Goal: Task Accomplishment & Management: Manage account settings

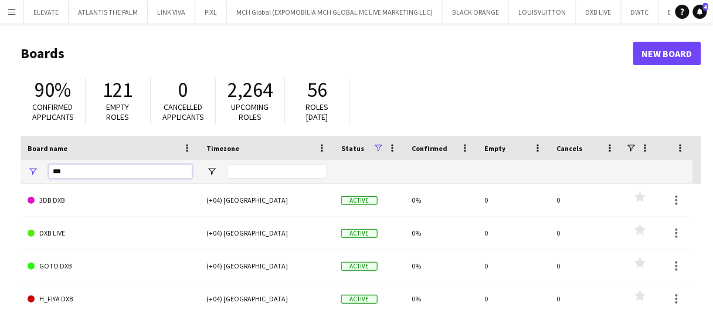
drag, startPoint x: 120, startPoint y: 167, endPoint x: 0, endPoint y: 135, distance: 124.0
click at [0, 135] on main "Boards New Board 90% Confirmed applicants 121 Empty roles 0 Cancelled applicant…" at bounding box center [356, 235] width 713 height 424
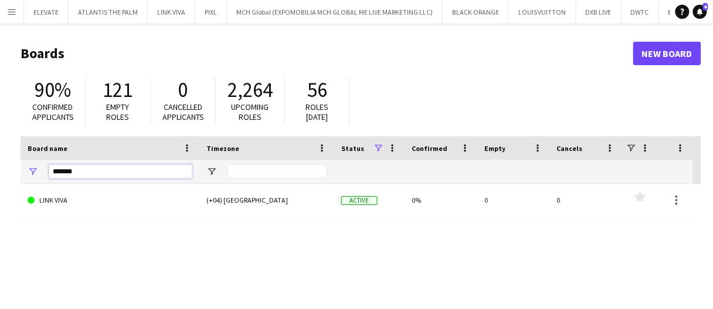
type input "*******"
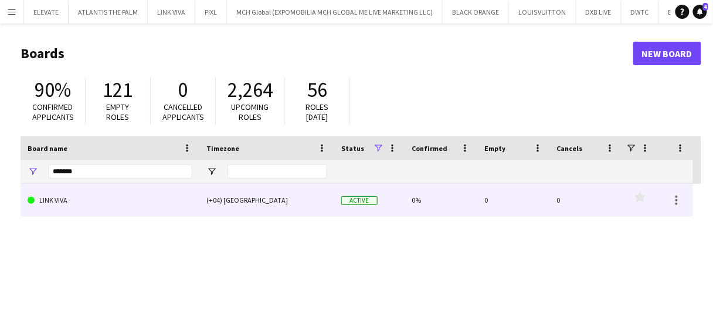
click at [168, 202] on link "LINK VIVA" at bounding box center [110, 200] width 165 height 33
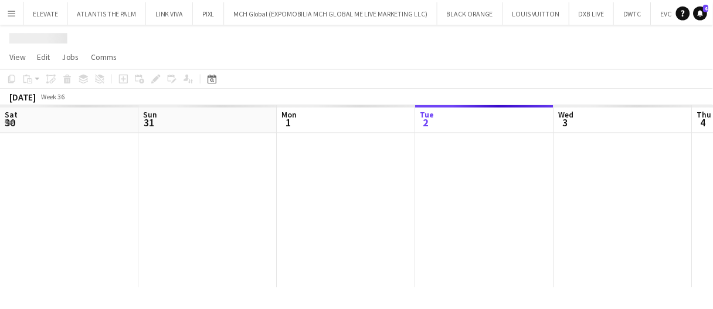
scroll to position [0, 280]
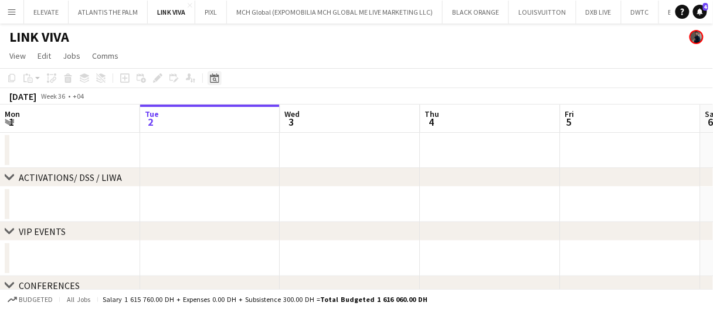
click at [208, 77] on div "Date picker" at bounding box center [215, 78] width 14 height 14
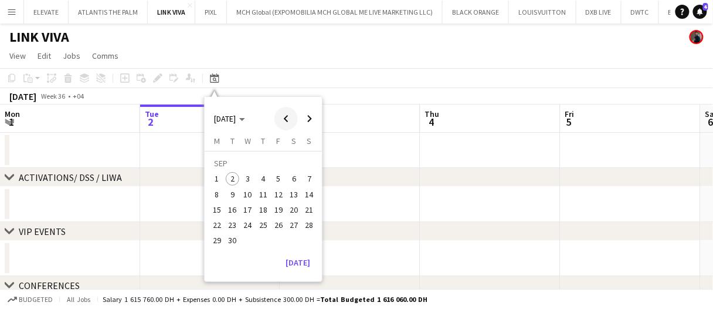
click at [293, 121] on span "Previous month" at bounding box center [286, 118] width 23 height 23
click at [292, 121] on span "Previous month" at bounding box center [286, 118] width 23 height 23
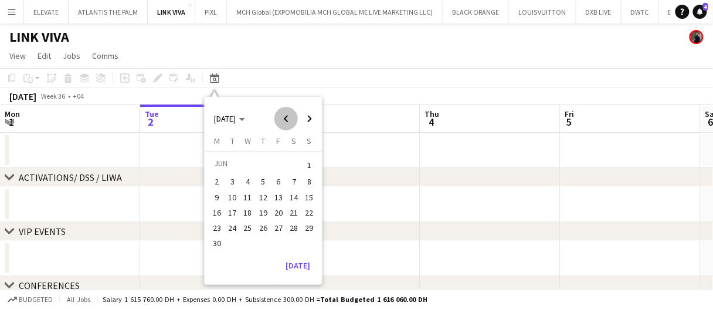
click at [292, 121] on span "Previous month" at bounding box center [286, 118] width 23 height 23
click at [291, 120] on span "Previous month" at bounding box center [286, 118] width 23 height 23
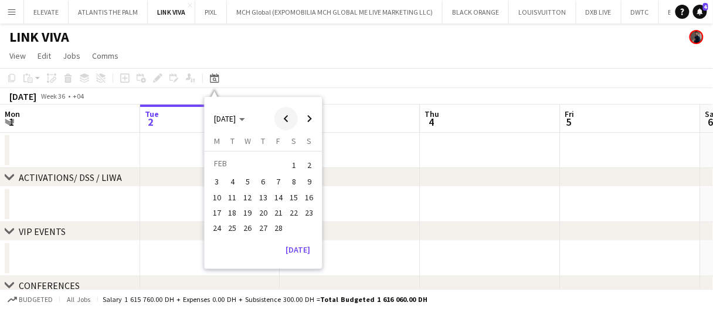
click at [288, 120] on span "Previous month" at bounding box center [286, 118] width 23 height 23
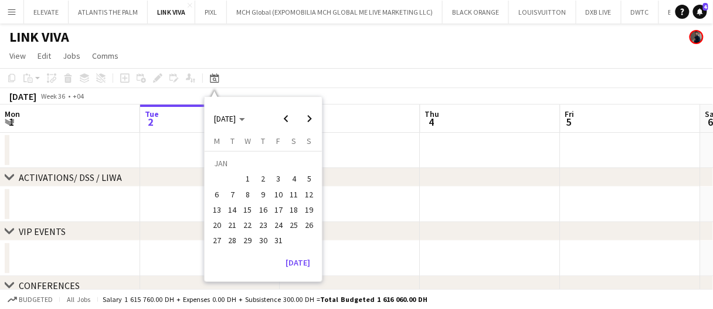
click at [247, 176] on span "1" at bounding box center [248, 179] width 14 height 14
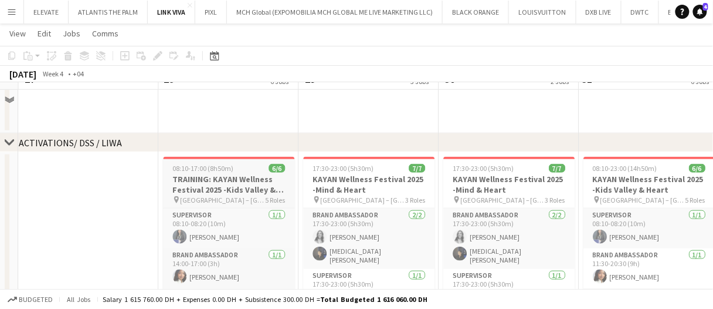
scroll to position [235, 0]
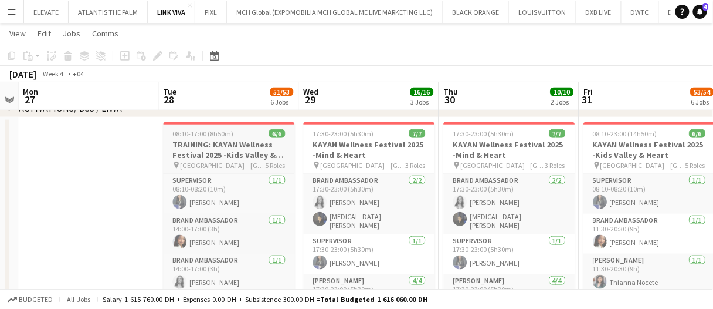
click at [262, 153] on h3 "TRAINING: KAYAN Wellness Festival 2025 -Kids Valley & Heart" at bounding box center [228, 149] width 131 height 21
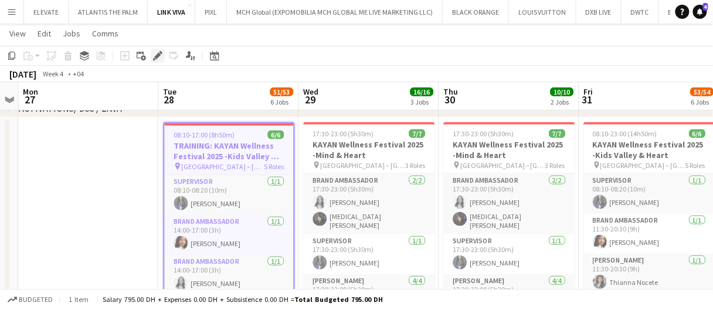
click at [160, 56] on icon "Edit" at bounding box center [157, 55] width 9 height 9
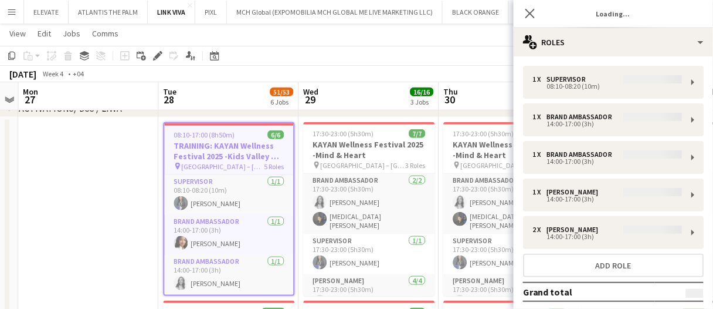
type input "**********"
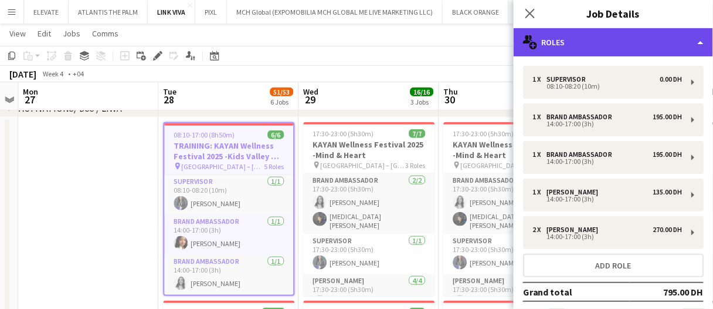
click at [581, 38] on div "multiple-users-add Roles" at bounding box center [613, 42] width 199 height 28
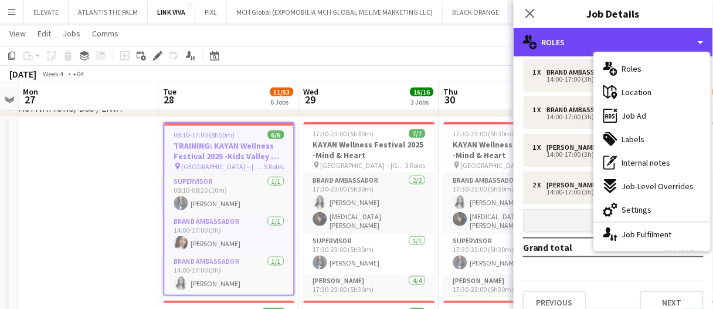
scroll to position [59, 0]
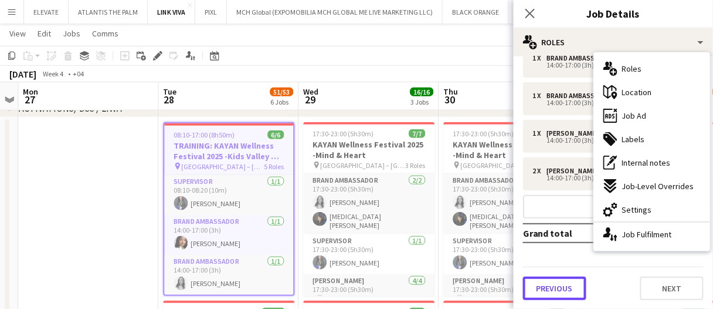
click at [570, 285] on button "Previous" at bounding box center [554, 287] width 63 height 23
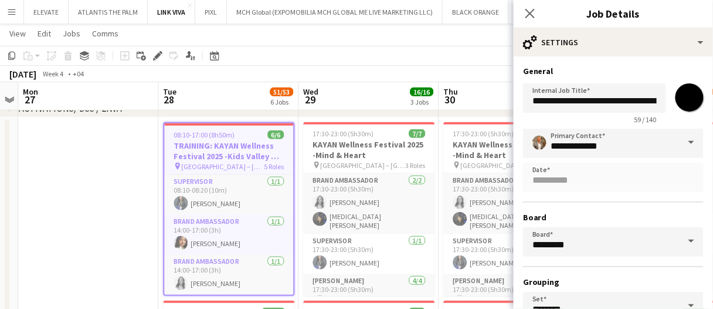
scroll to position [0, 0]
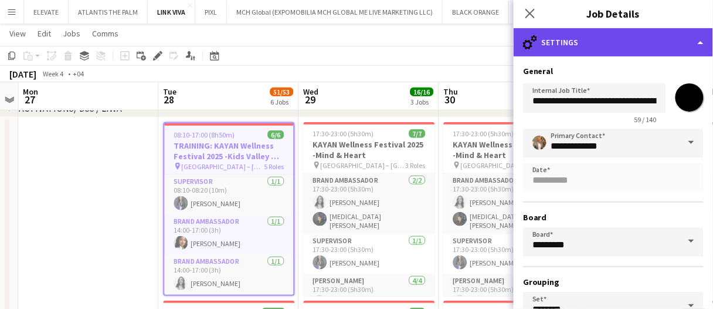
click at [575, 52] on div "cog-double-3 Settings" at bounding box center [613, 42] width 199 height 28
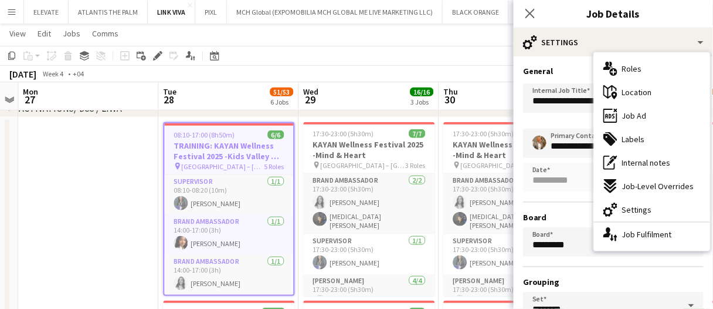
click at [654, 115] on div "ads-window Job Ad" at bounding box center [652, 115] width 116 height 23
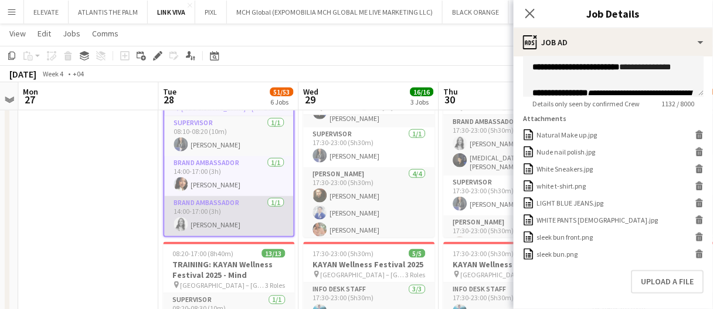
scroll to position [59, 0]
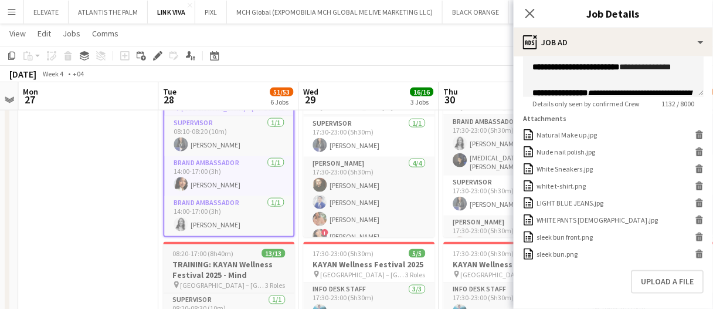
click at [252, 270] on h3 "TRAINING: KAYAN Wellness Festival 2025 - Mind" at bounding box center [228, 269] width 131 height 21
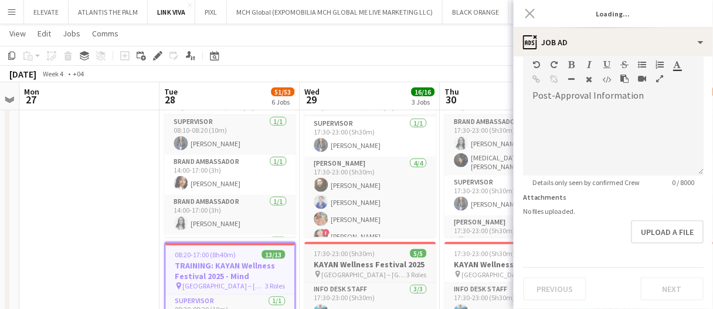
type input "**********"
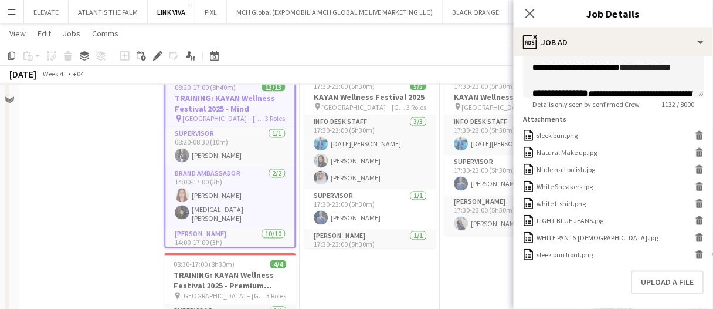
scroll to position [528, 0]
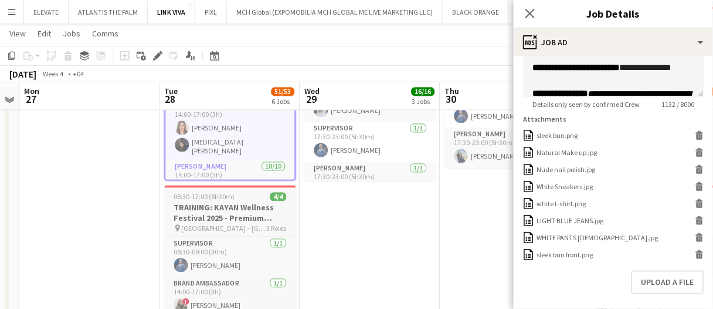
click at [204, 212] on h3 "TRAINING: KAYAN Wellness Festival 2025 - Premium Lounge" at bounding box center [229, 212] width 131 height 21
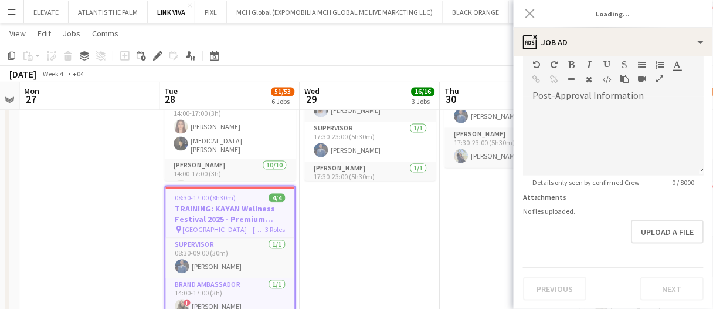
type input "**********"
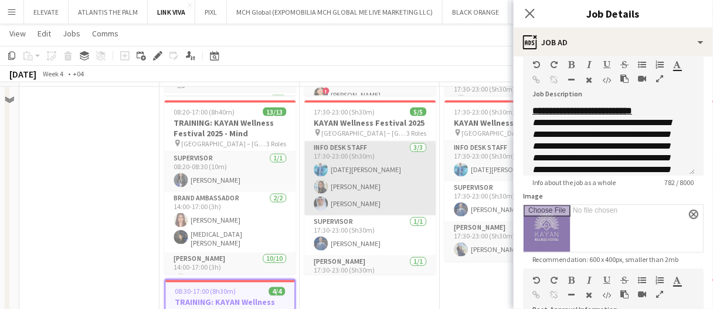
scroll to position [411, 0]
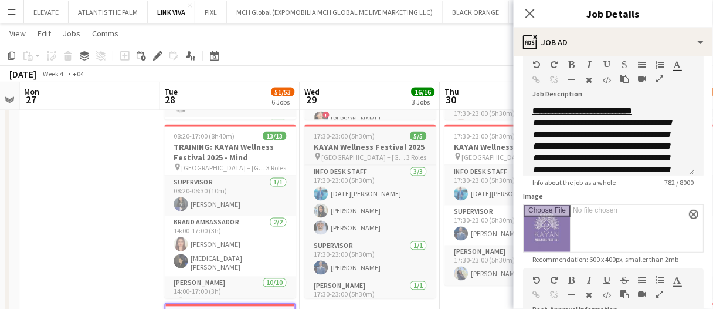
click at [375, 137] on div "17:30-23:00 (5h30m) 5/5" at bounding box center [369, 135] width 131 height 9
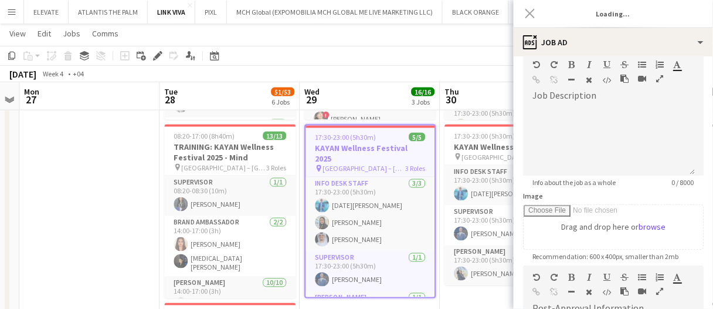
type input "**********"
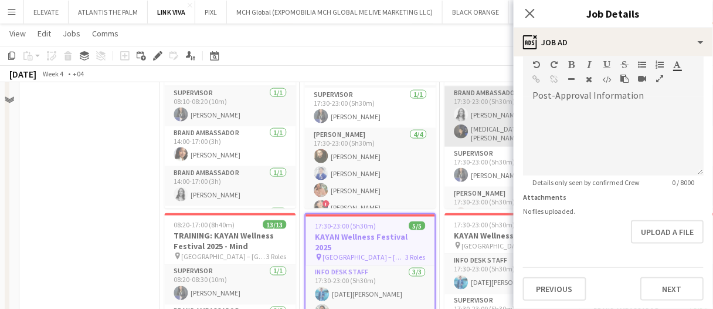
scroll to position [235, 0]
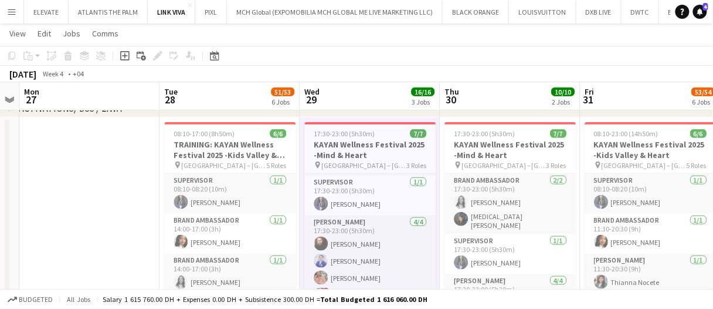
click at [364, 92] on app-board-header-date "Wed 29 16/16 3 Jobs" at bounding box center [370, 96] width 140 height 28
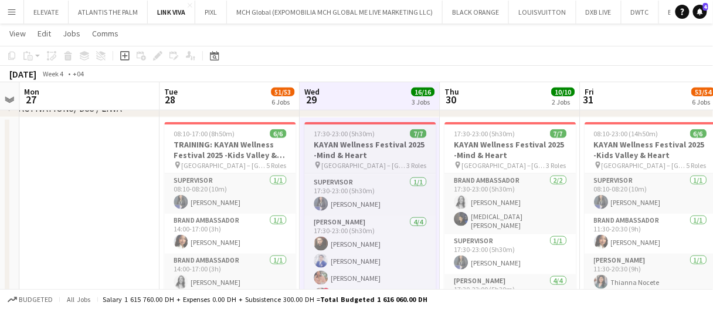
click at [364, 143] on h3 "KAYAN Wellness Festival 2025 -Mind & Heart" at bounding box center [369, 149] width 131 height 21
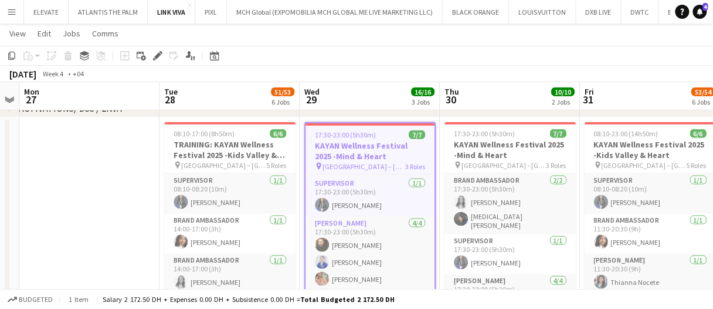
click at [164, 62] on app-toolbar "Copy Paste Paste Ctrl+V Paste with crew Ctrl+Shift+V Paste linked Job Delete Gr…" at bounding box center [356, 56] width 713 height 20
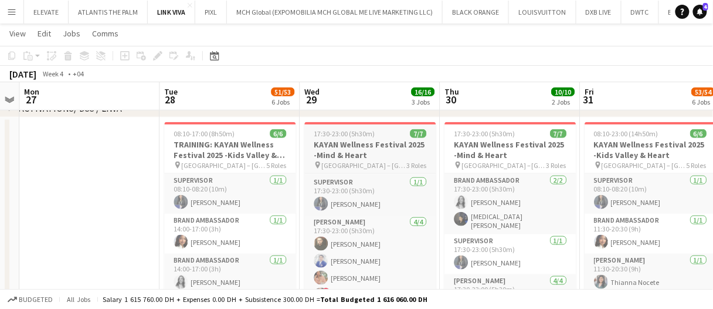
drag, startPoint x: 357, startPoint y: 141, endPoint x: 348, endPoint y: 135, distance: 10.6
click at [357, 140] on h3 "KAYAN Wellness Festival 2025 -Mind & Heart" at bounding box center [369, 149] width 131 height 21
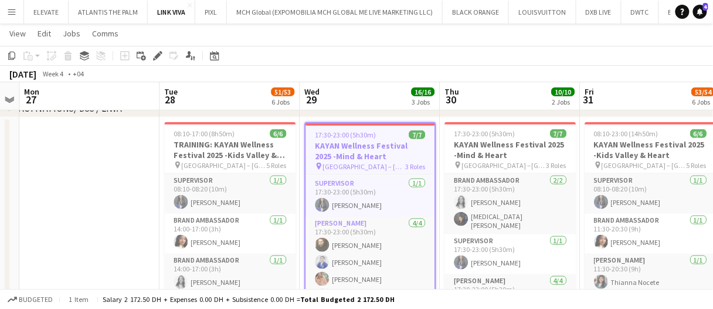
scroll to position [0, 542]
click at [151, 47] on app-toolbar "Copy Paste Paste Ctrl+V Paste with crew Ctrl+Shift+V Paste linked Job Delete Gr…" at bounding box center [356, 56] width 713 height 20
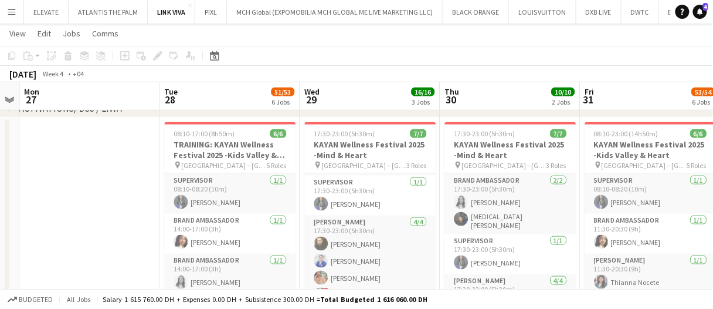
drag, startPoint x: 348, startPoint y: 148, endPoint x: 206, endPoint y: 97, distance: 151.4
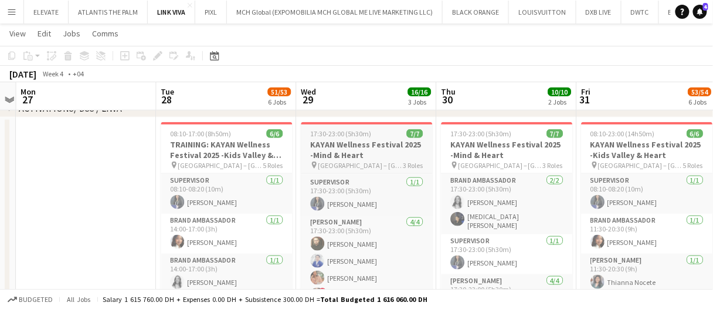
click at [350, 155] on h3 "KAYAN Wellness Festival 2025 -Mind & Heart" at bounding box center [366, 149] width 131 height 21
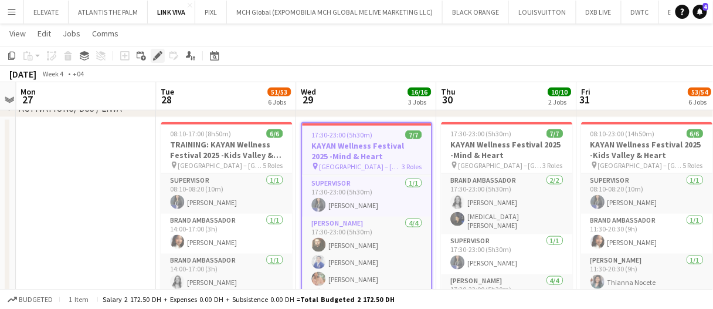
click at [155, 50] on div "Edit" at bounding box center [158, 56] width 14 height 14
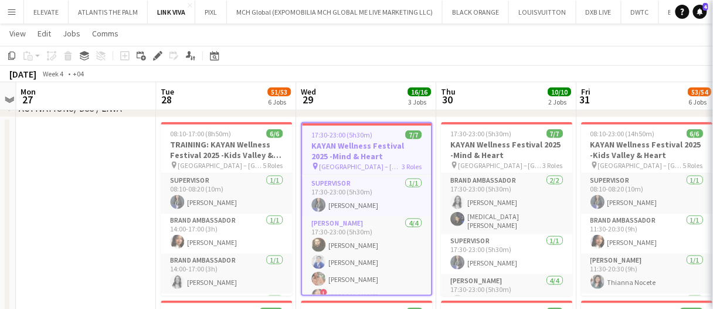
type input "**********"
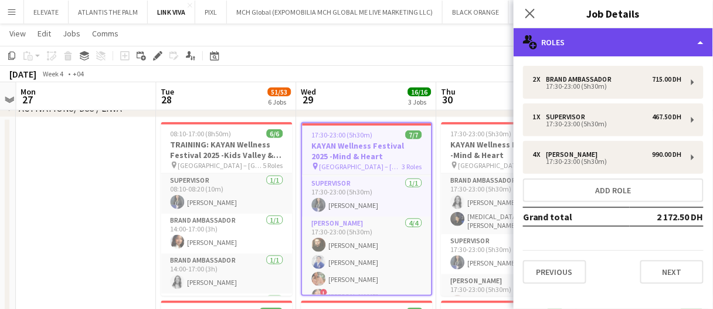
drag, startPoint x: 545, startPoint y: 46, endPoint x: 564, endPoint y: 66, distance: 27.4
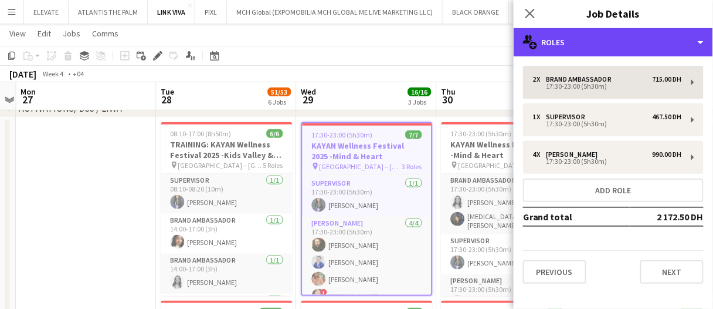
click at [546, 46] on div "multiple-users-add Roles" at bounding box center [613, 42] width 199 height 28
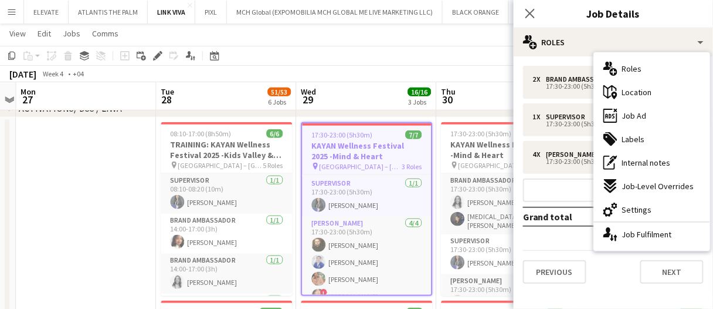
click at [623, 119] on span "Job Ad" at bounding box center [634, 115] width 25 height 11
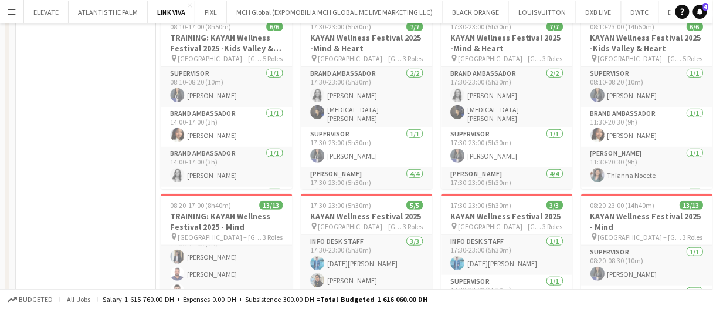
scroll to position [0, 0]
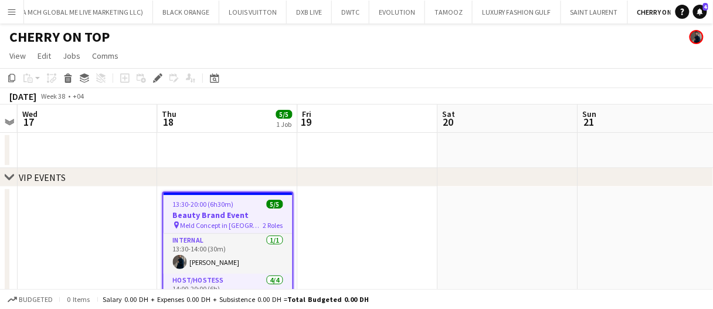
click at [398, 139] on app-date-cell at bounding box center [368, 150] width 140 height 35
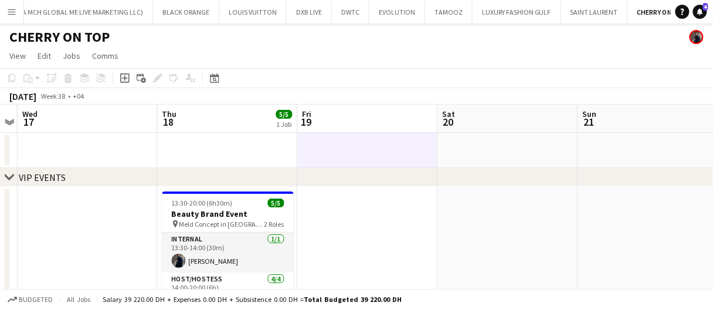
click at [395, 149] on app-date-cell at bounding box center [368, 150] width 140 height 35
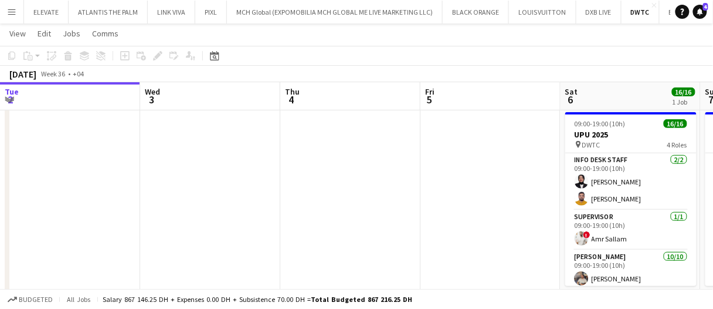
scroll to position [0, 350]
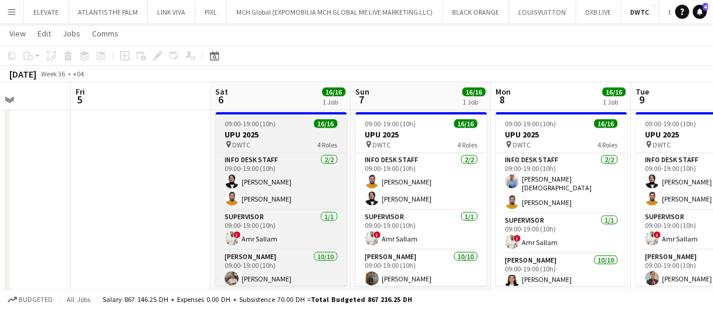
click at [285, 136] on h3 "UPU 2025" at bounding box center [281, 134] width 131 height 11
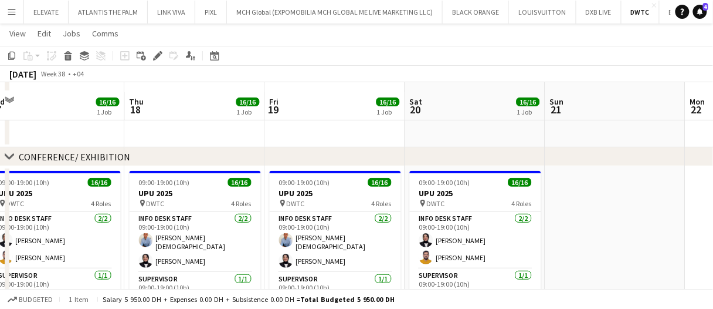
scroll to position [132, 0]
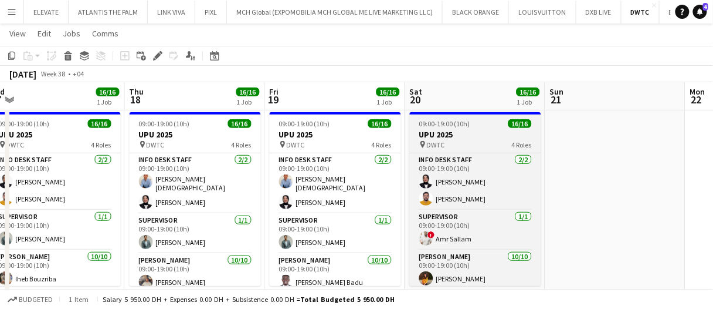
click at [469, 135] on h3 "UPU 2025" at bounding box center [475, 134] width 131 height 11
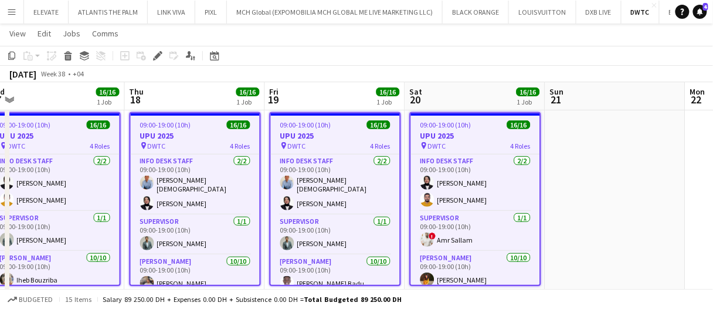
drag, startPoint x: 155, startPoint y: 56, endPoint x: 378, endPoint y: 56, distance: 222.9
click at [155, 56] on icon "Edit" at bounding box center [157, 55] width 9 height 9
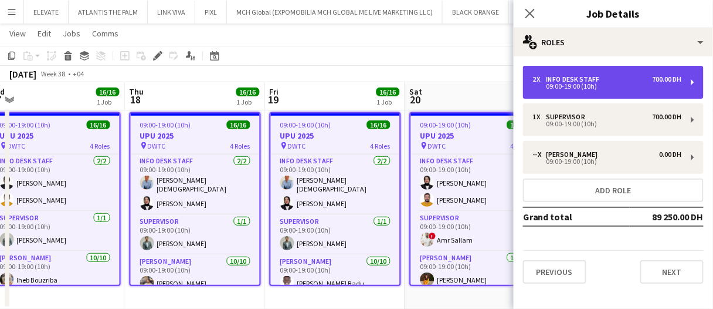
click at [608, 76] on div "2 x Info desk staff 700.00 DH" at bounding box center [608, 79] width 150 height 8
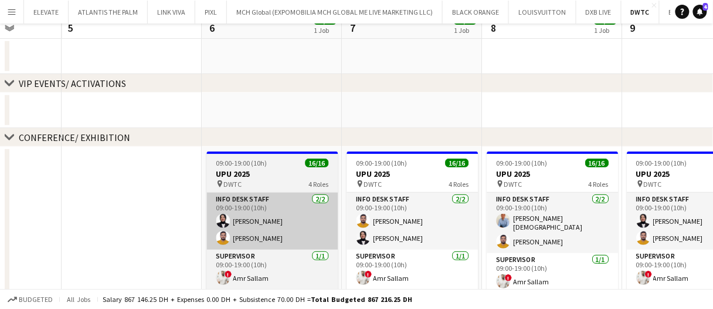
scroll to position [117, 0]
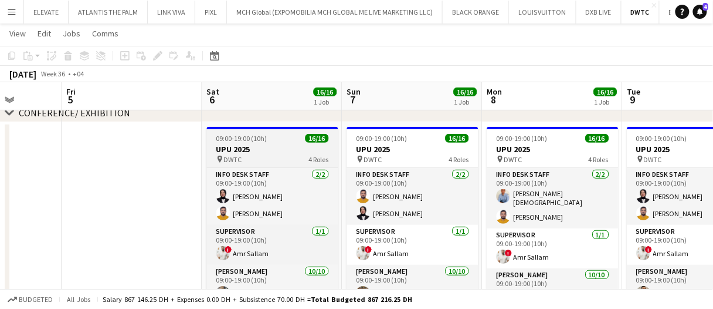
drag, startPoint x: 285, startPoint y: 148, endPoint x: 275, endPoint y: 140, distance: 12.5
click at [283, 147] on h3 "UPU 2025" at bounding box center [272, 149] width 131 height 11
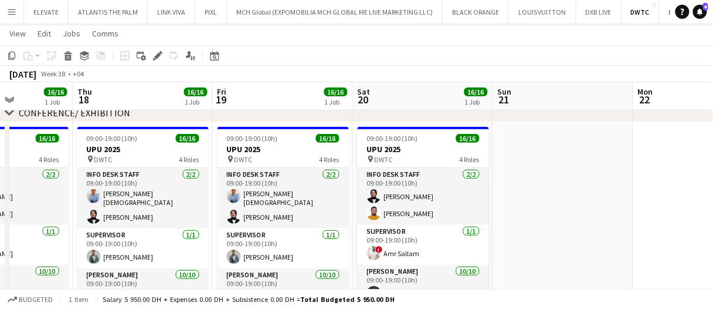
scroll to position [0, 401]
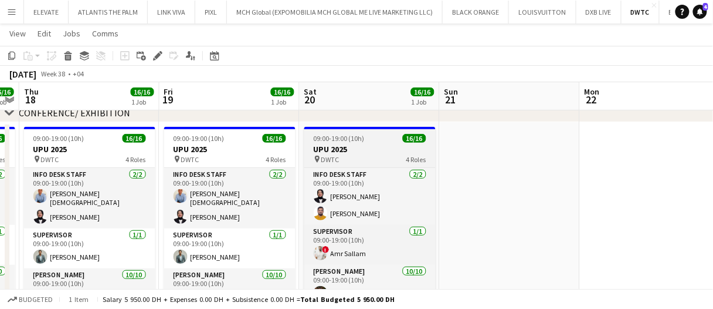
click at [355, 150] on h3 "UPU 2025" at bounding box center [369, 149] width 131 height 11
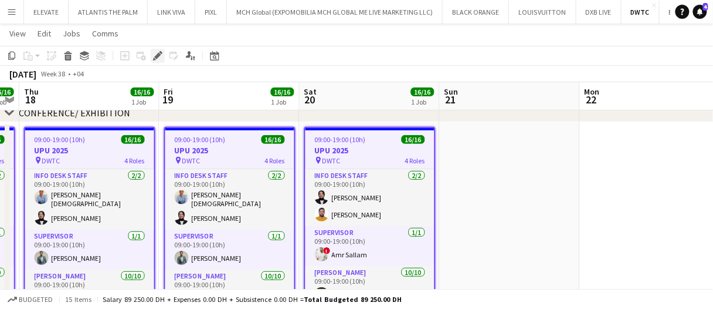
click at [157, 56] on icon at bounding box center [157, 56] width 6 height 6
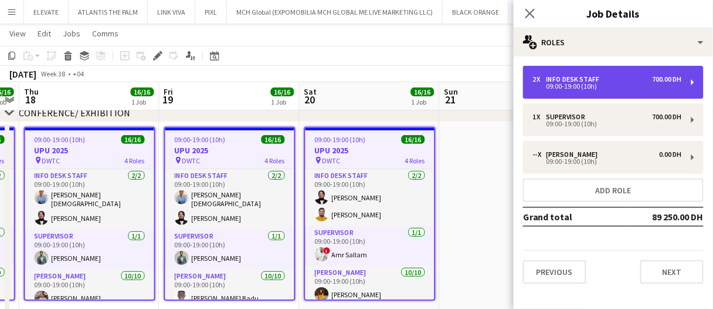
click at [613, 82] on div "2 x Info desk staff 700.00 DH" at bounding box center [608, 79] width 150 height 8
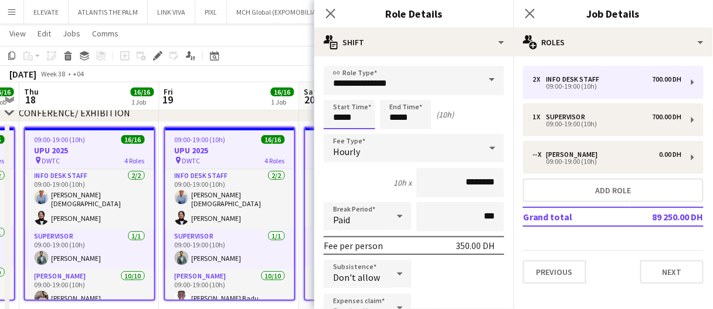
click at [368, 120] on input "*****" at bounding box center [350, 114] width 52 height 29
type input "*****"
click at [340, 138] on div at bounding box center [337, 135] width 23 height 12
drag, startPoint x: 395, startPoint y: 119, endPoint x: 397, endPoint y: 130, distance: 10.8
click at [395, 120] on input "*****" at bounding box center [406, 114] width 52 height 29
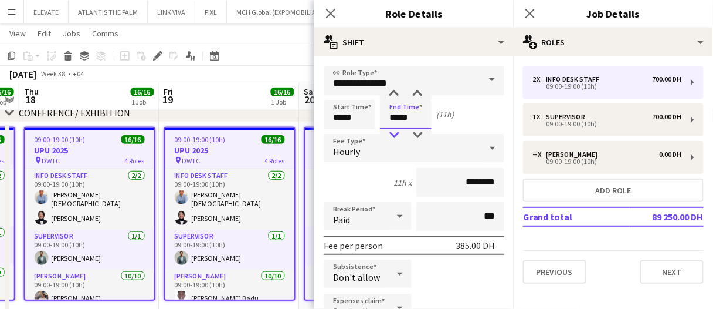
type input "*****"
click at [397, 132] on div at bounding box center [394, 135] width 23 height 12
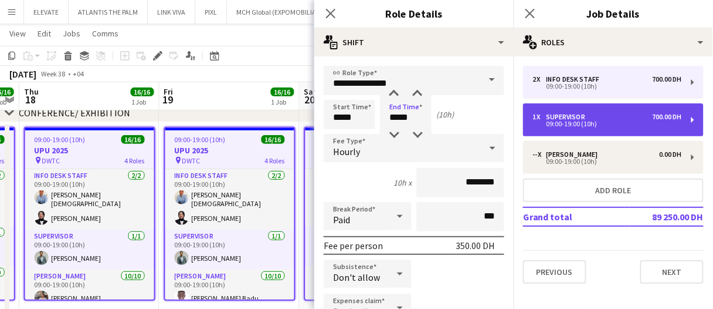
click at [547, 119] on div "1 x" at bounding box center [540, 117] width 14 height 8
type input "**********"
type input "*****"
type input "********"
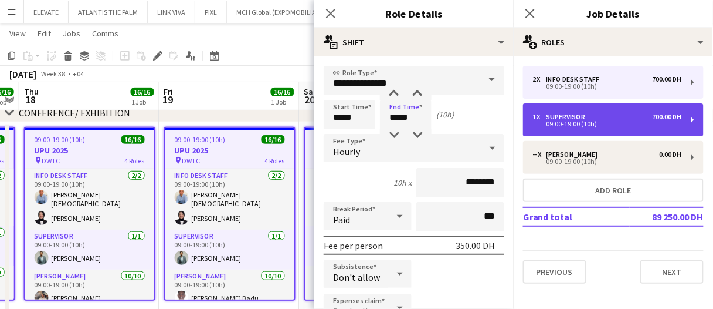
type input "*"
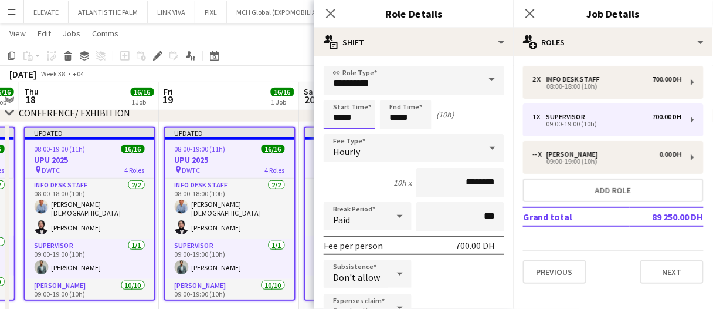
click at [358, 121] on input "*****" at bounding box center [350, 114] width 52 height 29
type input "*****"
drag, startPoint x: 342, startPoint y: 134, endPoint x: 363, endPoint y: 131, distance: 21.3
click at [342, 134] on div at bounding box center [337, 135] width 23 height 12
click at [408, 120] on input "*****" at bounding box center [406, 114] width 52 height 29
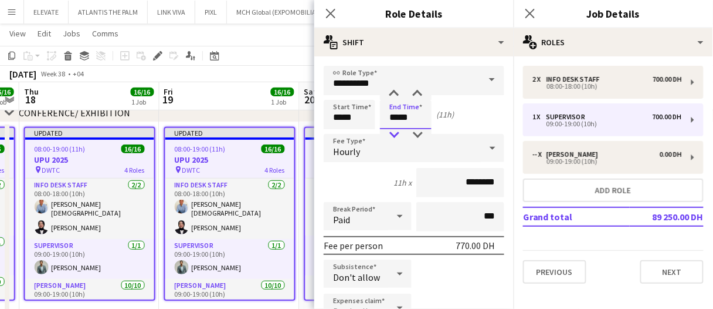
type input "*****"
click at [397, 133] on div at bounding box center [394, 135] width 23 height 12
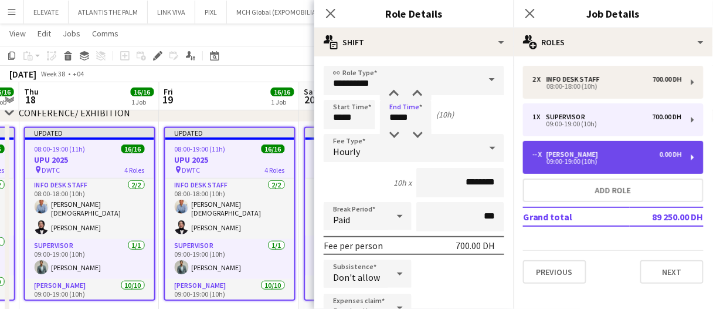
click at [569, 159] on div "09:00-19:00 (10h)" at bounding box center [608, 161] width 150 height 6
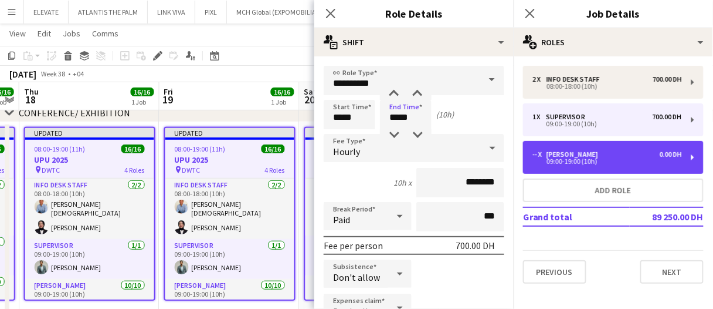
type input "*****"
type input "********"
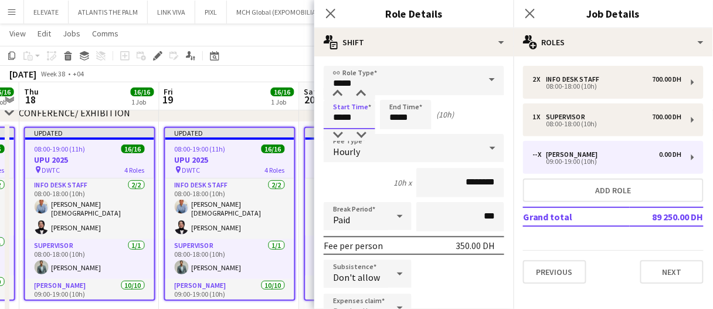
click at [344, 125] on input "*****" at bounding box center [350, 114] width 52 height 29
type input "*****"
click at [341, 138] on div at bounding box center [337, 135] width 23 height 12
click at [408, 117] on input "*****" at bounding box center [406, 114] width 52 height 29
type input "*****"
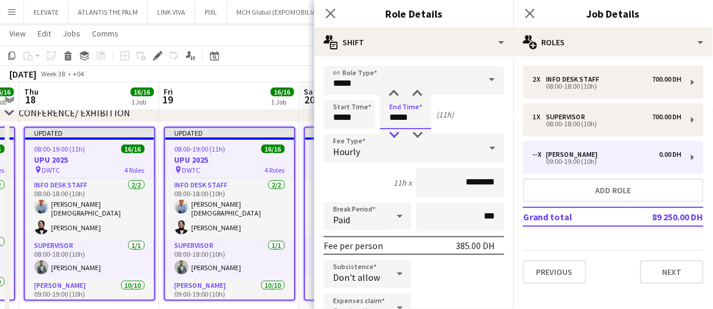
click at [394, 134] on div at bounding box center [394, 135] width 23 height 12
click at [249, 83] on app-board-header-date "Fri 19 16/16 1 Job" at bounding box center [230, 96] width 140 height 28
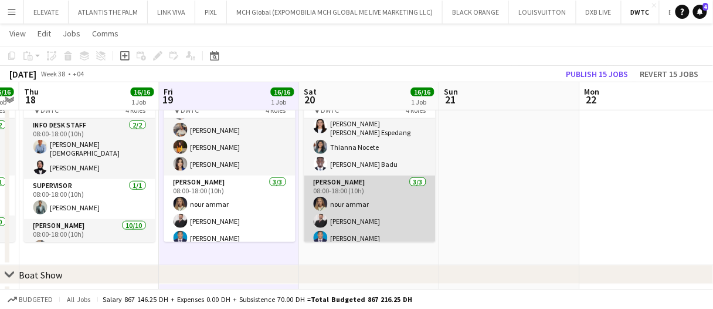
scroll to position [181, 0]
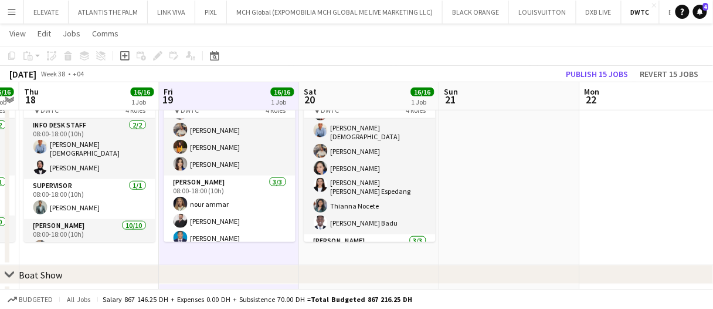
click at [538, 142] on app-date-cell at bounding box center [510, 164] width 140 height 202
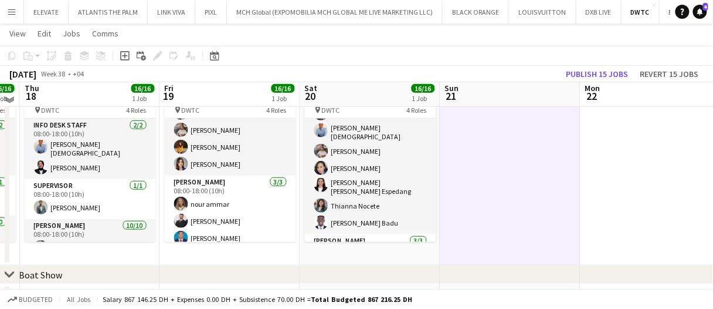
scroll to position [117, 0]
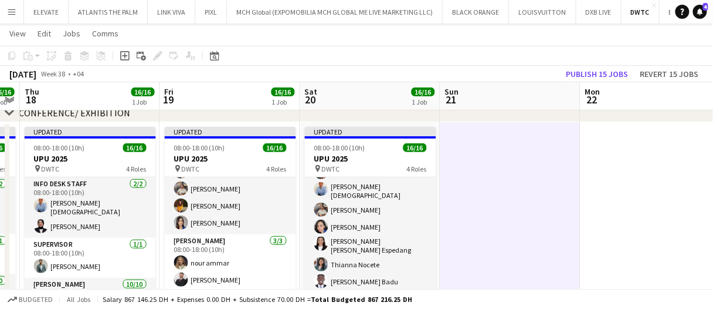
drag, startPoint x: 543, startPoint y: 151, endPoint x: 391, endPoint y: 209, distance: 162.1
click at [538, 155] on app-calendar-viewport "Mon 15 16/16 1 Job Tue 16 16/16 1 Job Wed 17 16/16 1 Job Thu 18 16/16 1 Job Fri…" at bounding box center [356, 287] width 713 height 719
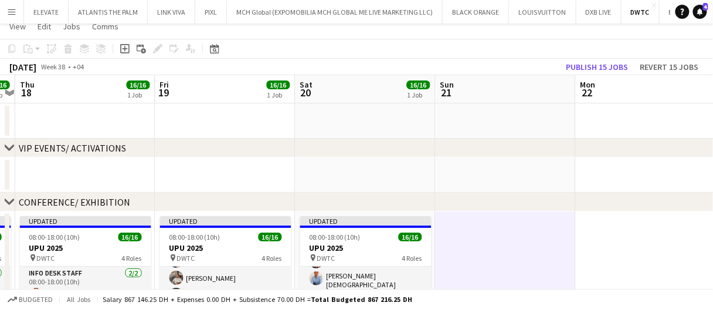
scroll to position [0, 0]
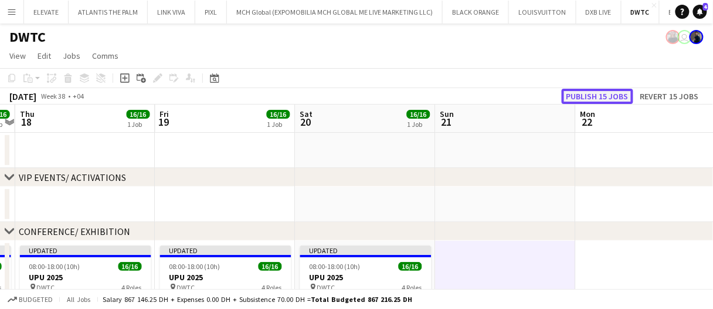
click at [587, 99] on button "Publish 15 jobs" at bounding box center [598, 96] width 72 height 15
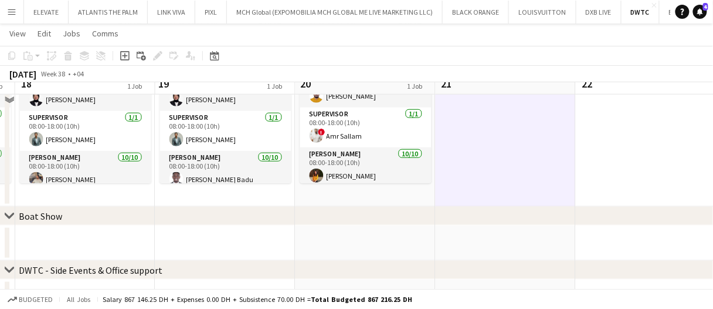
scroll to position [176, 0]
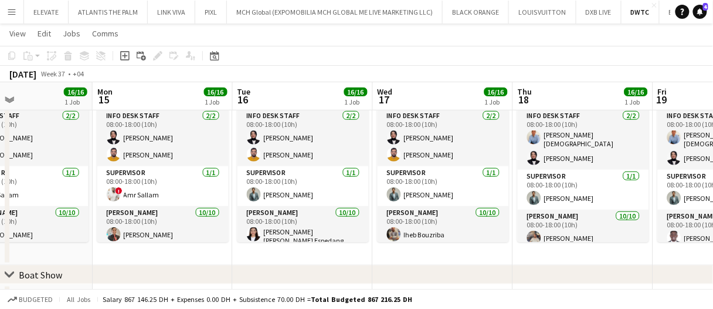
drag, startPoint x: 459, startPoint y: 264, endPoint x: 379, endPoint y: 258, distance: 80.0
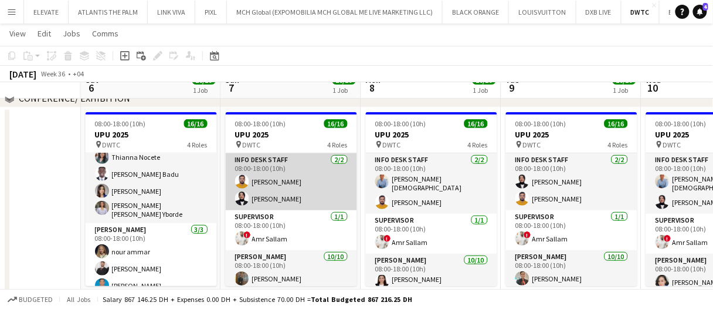
scroll to position [117, 0]
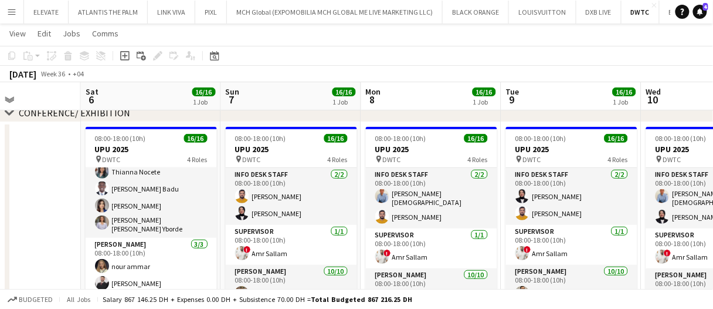
drag, startPoint x: 391, startPoint y: 90, endPoint x: 416, endPoint y: 96, distance: 25.2
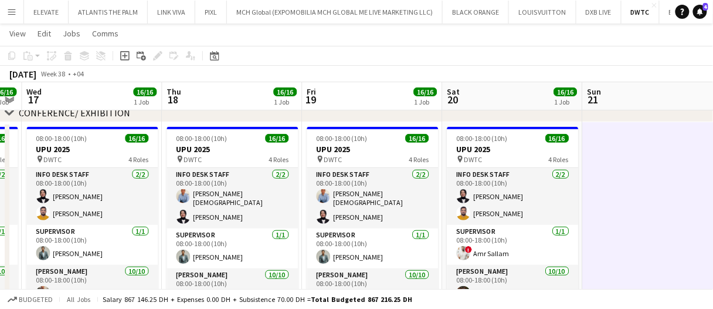
scroll to position [0, 544]
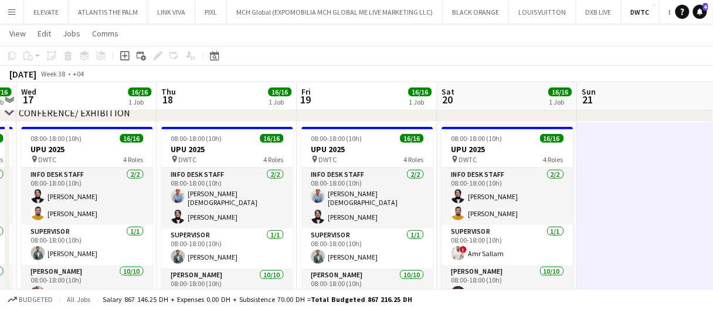
click at [639, 208] on app-date-cell at bounding box center [647, 223] width 140 height 202
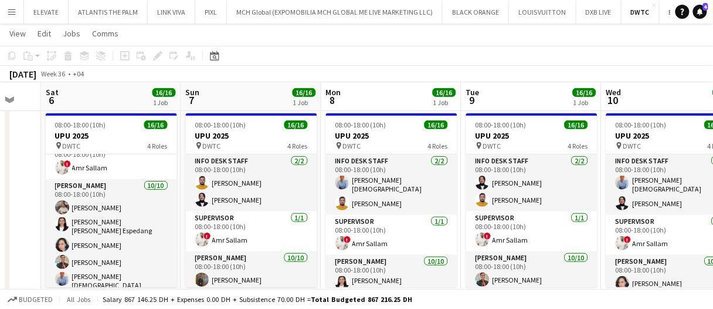
scroll to position [95, 0]
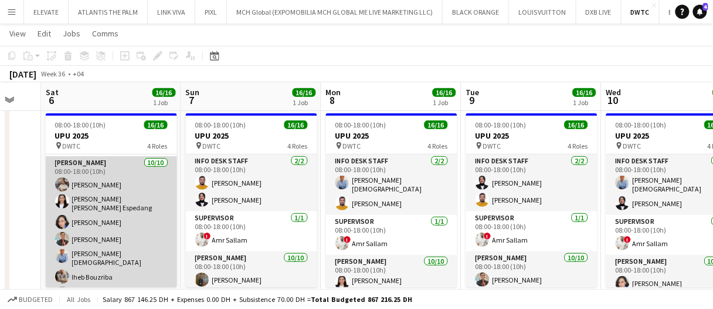
click at [104, 190] on app-card-role "Usher 10/10 08:00-18:00 (10h) Muhammad Fayaz Maria liza Espedang Cherubim Reyes…" at bounding box center [111, 258] width 131 height 204
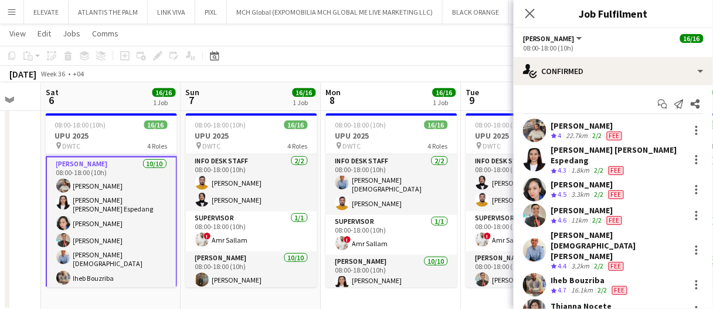
click at [123, 96] on app-board-header-date "Sat 6 16/16 1 Job" at bounding box center [111, 97] width 140 height 28
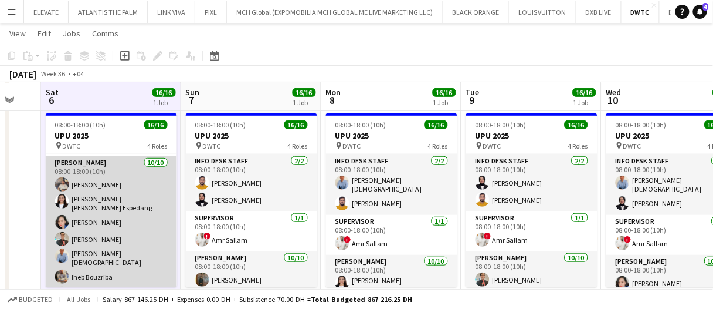
click at [131, 179] on app-card-role "Usher 10/10 08:00-18:00 (10h) Muhammad Fayaz Maria liza Espedang Cherubim Reyes…" at bounding box center [111, 258] width 131 height 204
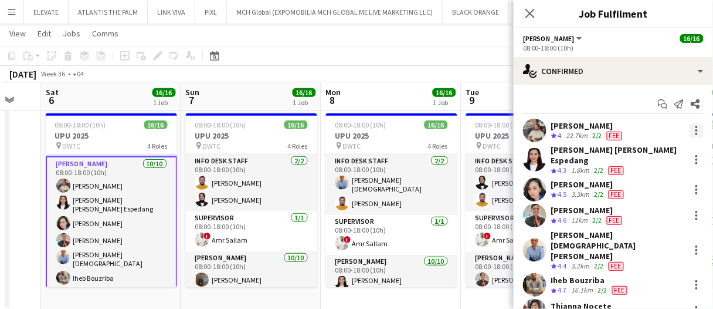
click at [690, 128] on div at bounding box center [697, 130] width 14 height 14
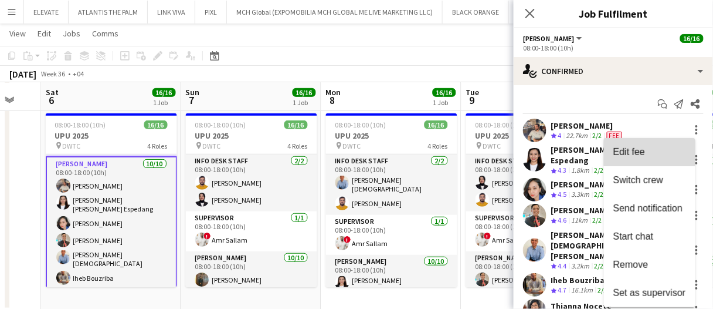
click at [661, 155] on span "Edit fee" at bounding box center [650, 152] width 73 height 11
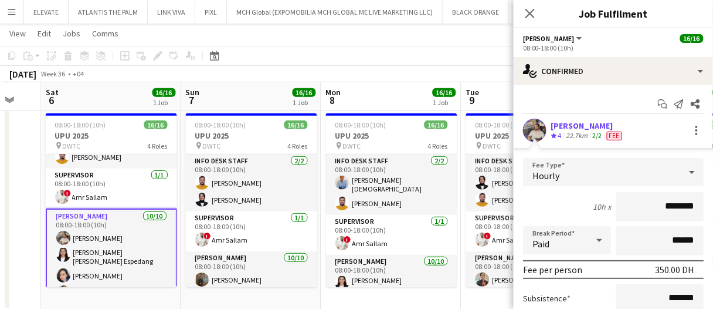
scroll to position [43, 0]
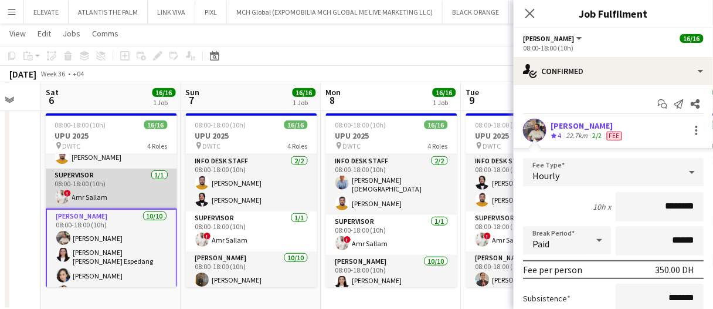
click at [127, 191] on app-card-role "Supervisor 1/1 08:00-18:00 (10h) ! Amr Sallam" at bounding box center [111, 188] width 131 height 40
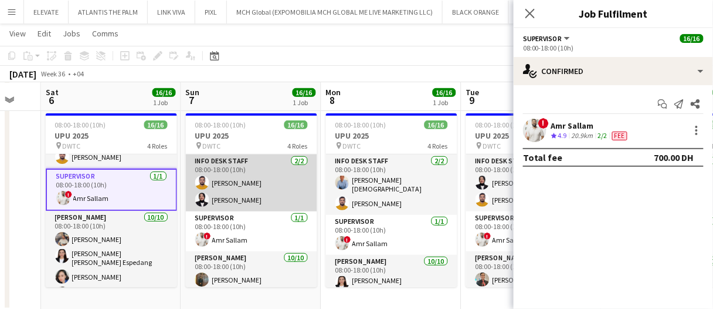
click at [251, 173] on app-card-role "Info desk staff 2/2 08:00-18:00 (10h) Adeel Ahmad Fotima Naimova" at bounding box center [251, 182] width 131 height 57
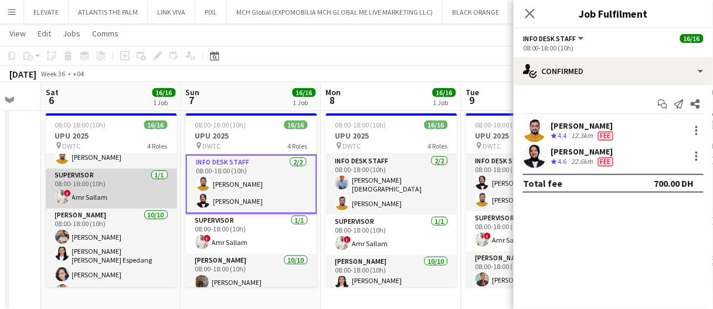
click at [101, 178] on app-card-role "Supervisor 1/1 08:00-18:00 (10h) ! Amr Sallam" at bounding box center [111, 188] width 131 height 40
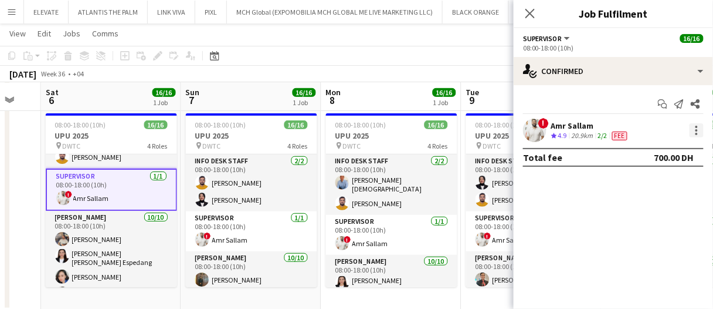
click at [699, 129] on div at bounding box center [697, 130] width 14 height 14
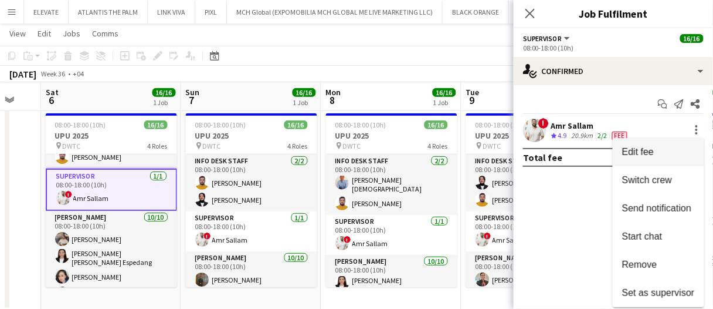
click at [670, 152] on span "Edit fee" at bounding box center [658, 152] width 73 height 11
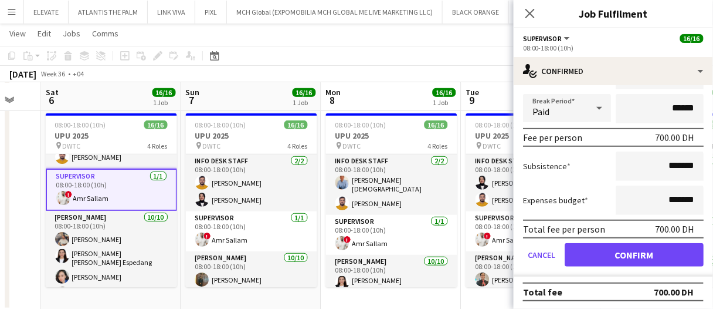
scroll to position [0, 0]
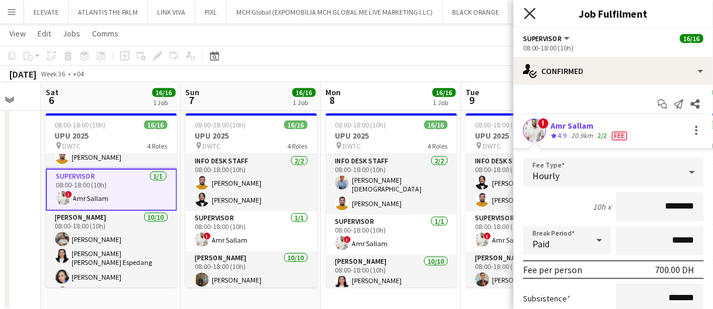
click at [533, 15] on icon at bounding box center [530, 13] width 11 height 11
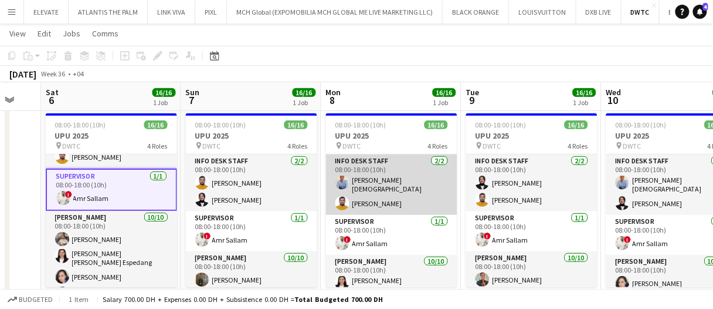
click at [409, 184] on app-card-role "Info desk staff 2/2 08:00-18:00 (10h) Lloyd Christian Gonzalo Adeel Ahmad" at bounding box center [391, 184] width 131 height 60
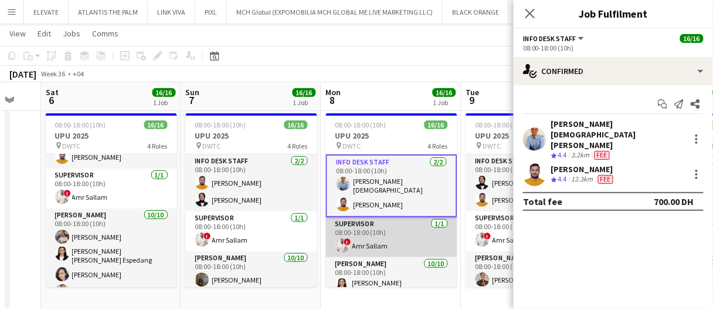
click at [397, 240] on app-card-role "Supervisor 1/1 08:00-18:00 (10h) ! Amr Sallam" at bounding box center [391, 237] width 131 height 40
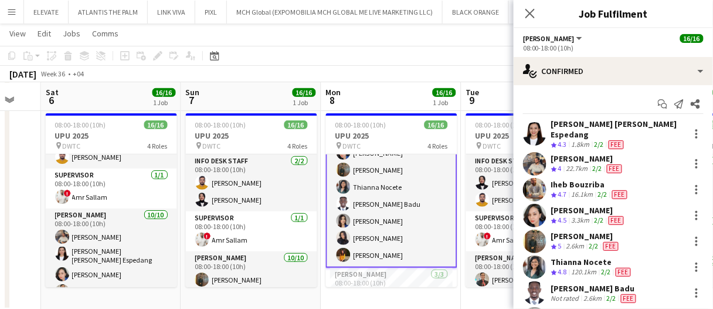
scroll to position [233, 0]
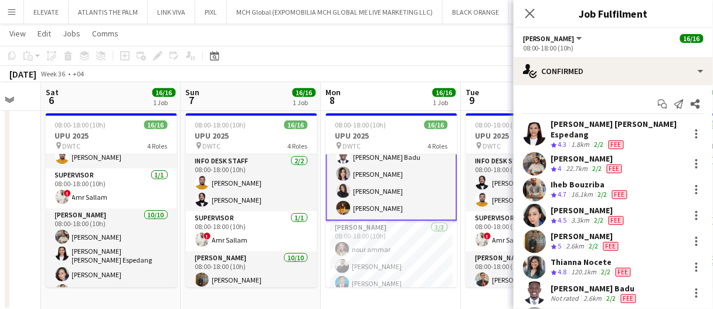
click at [426, 91] on app-board-header-date "Mon 8 16/16 1 Job" at bounding box center [392, 97] width 140 height 28
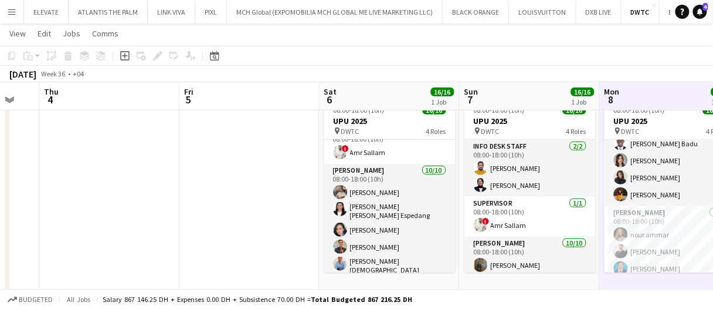
scroll to position [0, 0]
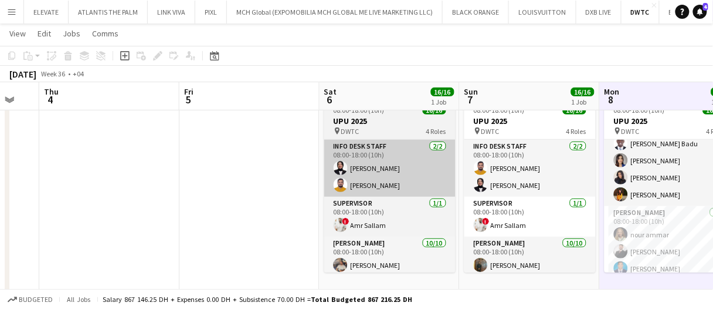
drag, startPoint x: 289, startPoint y: 178, endPoint x: 328, endPoint y: 156, distance: 44.4
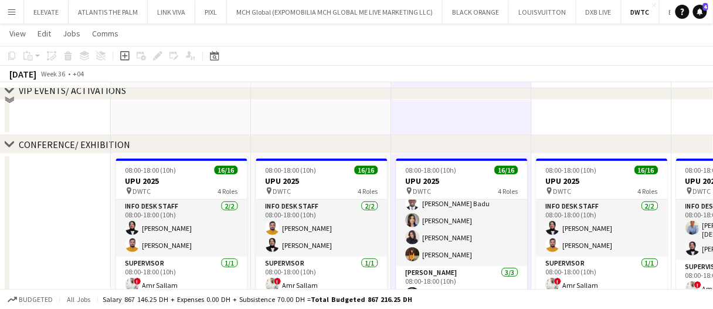
scroll to position [117, 0]
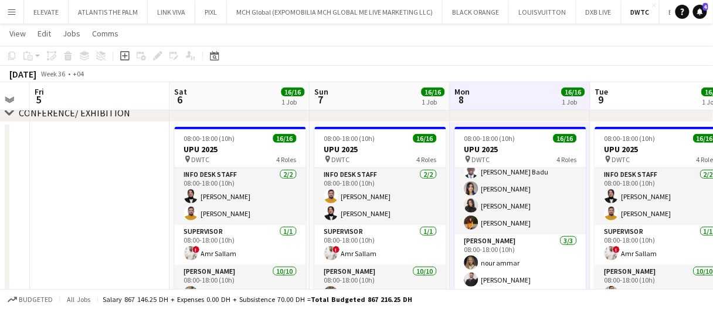
drag, startPoint x: 313, startPoint y: 195, endPoint x: 383, endPoint y: 263, distance: 98.3
click at [379, 256] on app-calendar-viewport "Tue 2 Wed 3 Thu 4 Fri 5 Sat 6 16/16 1 Job Sun 7 16/16 1 Job Mon 8 16/16 1 Job T…" at bounding box center [356, 287] width 713 height 719
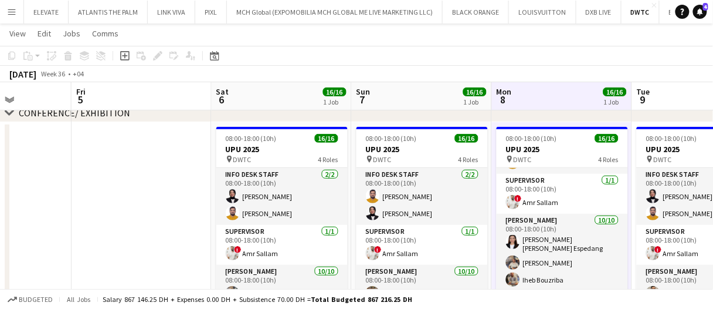
click at [175, 225] on app-date-cell at bounding box center [142, 223] width 140 height 202
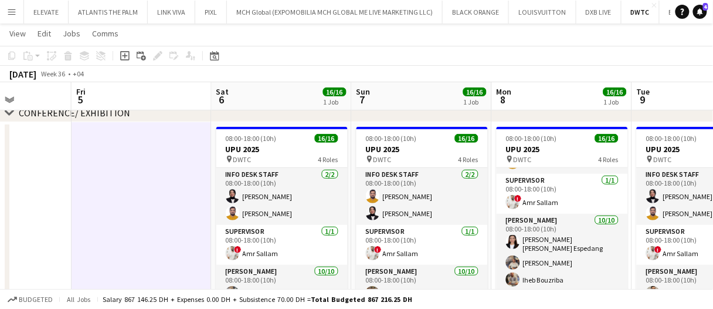
click at [168, 231] on app-date-cell at bounding box center [142, 223] width 140 height 202
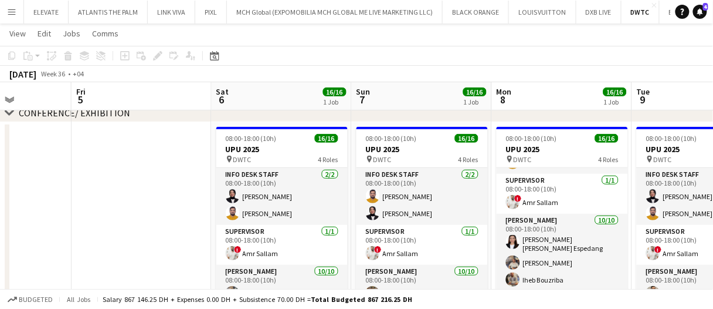
click at [253, 188] on app-card-role "Info desk staff 2/2 08:00-18:00 (10h) Fotima Naimova Adeel Ahmad" at bounding box center [281, 196] width 131 height 57
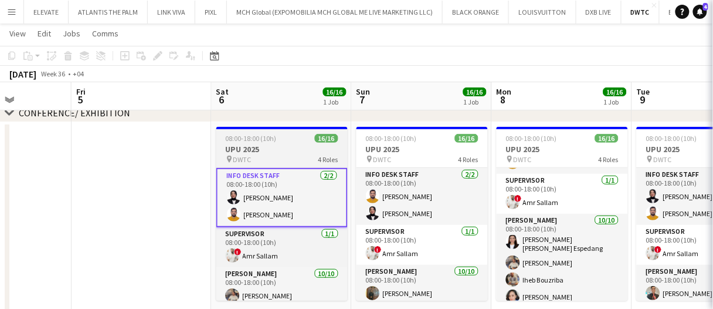
click at [255, 143] on app-job-card "08:00-18:00 (10h) 16/16 UPU 2025 pin DWTC 4 Roles Info desk staff 2/2 08:00-18:…" at bounding box center [281, 214] width 131 height 174
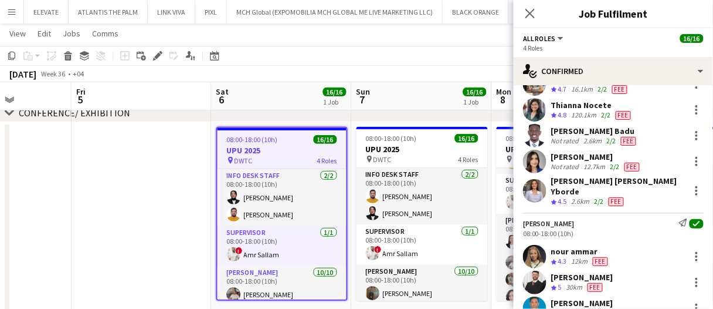
scroll to position [388, 0]
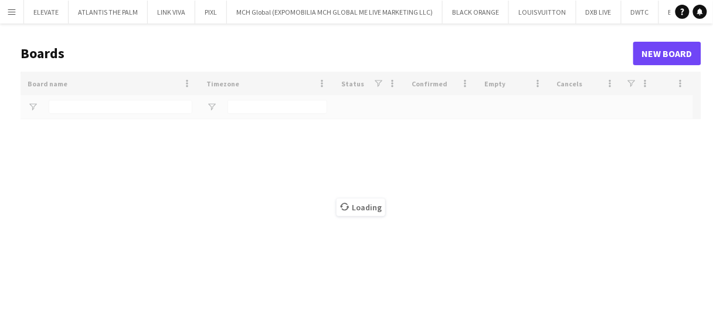
click at [8, 12] on app-icon "Menu" at bounding box center [11, 11] width 9 height 9
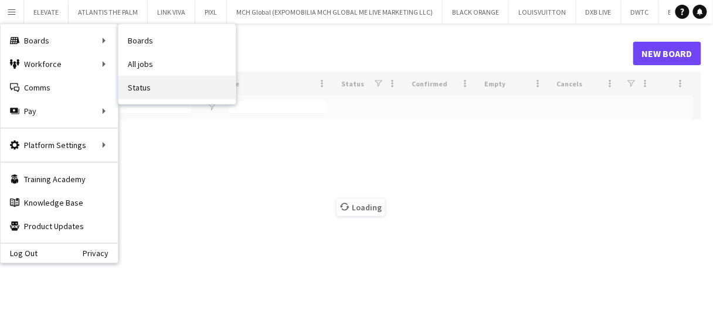
type input "*******"
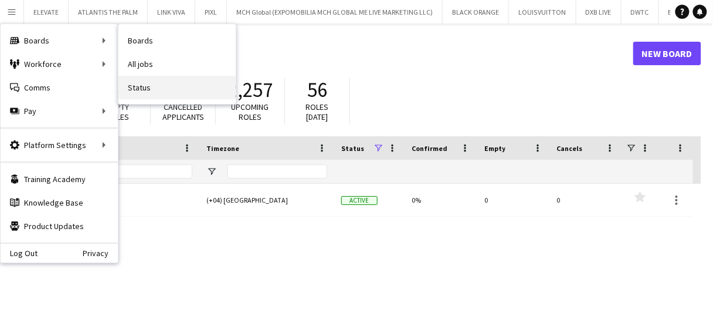
click at [159, 93] on link "Status" at bounding box center [177, 87] width 117 height 23
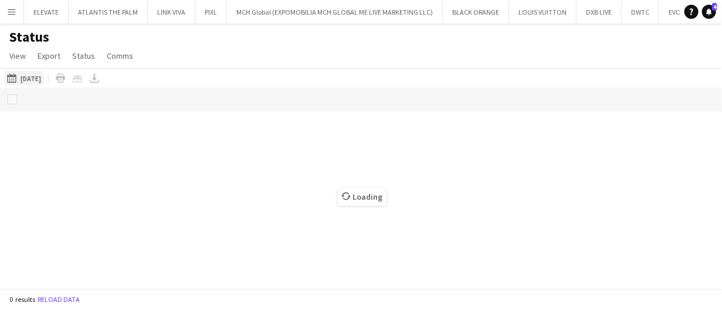
click at [38, 79] on button "[DATE] to [DATE] [DATE]" at bounding box center [24, 78] width 39 height 14
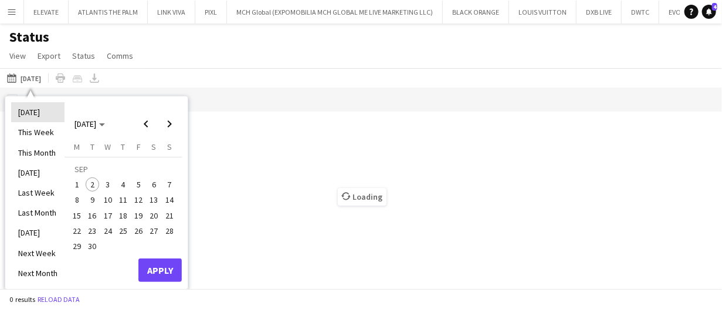
click at [42, 119] on li "[DATE]" at bounding box center [37, 112] width 53 height 20
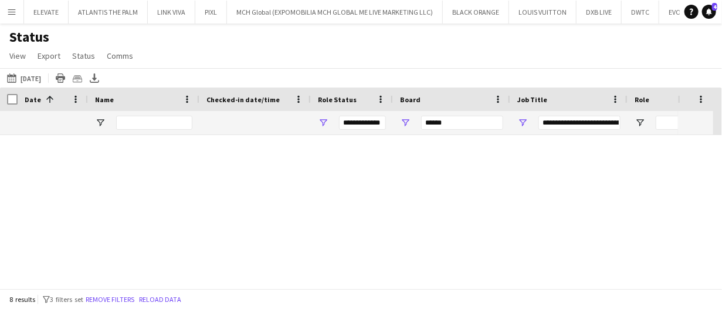
type input "**********"
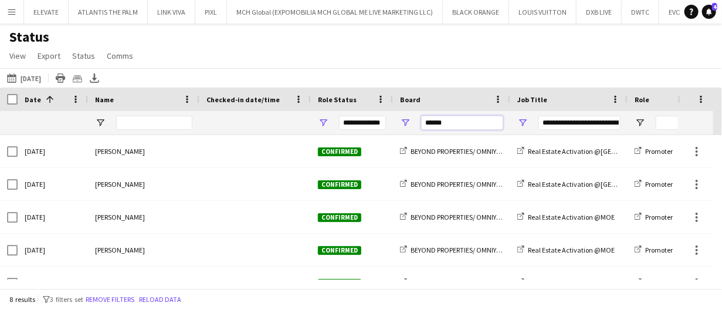
drag, startPoint x: 378, startPoint y: 120, endPoint x: 354, endPoint y: 113, distance: 25.6
type input "***"
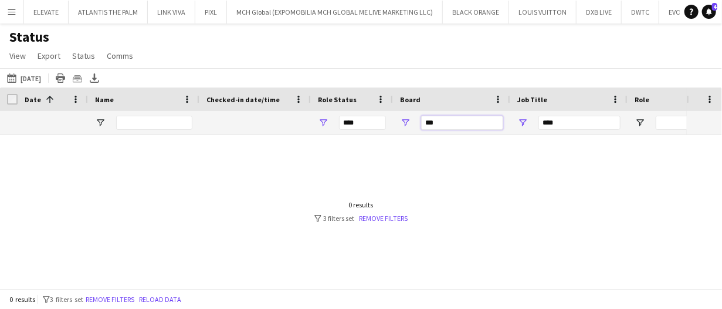
type input "***"
click at [527, 119] on span "Open Filter Menu" at bounding box center [522, 122] width 11 height 11
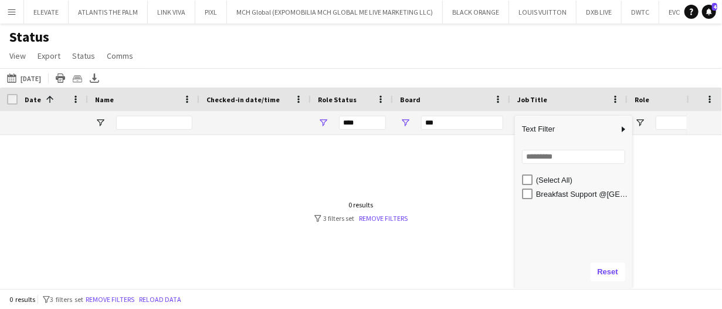
type input "**********"
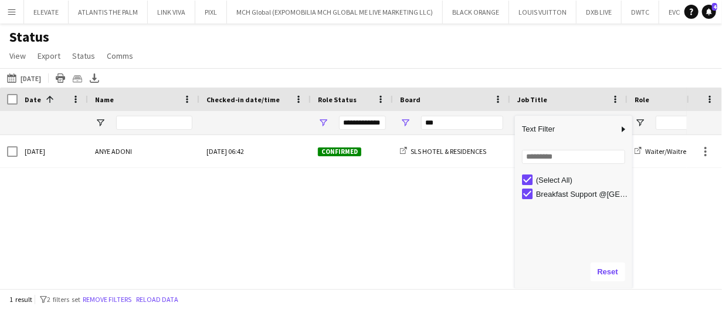
drag, startPoint x: 508, startPoint y: 51, endPoint x: 502, endPoint y: 63, distance: 13.9
click at [508, 51] on div "Status View Views Default view New view Update view Delete view Edit name Custo…" at bounding box center [361, 48] width 722 height 40
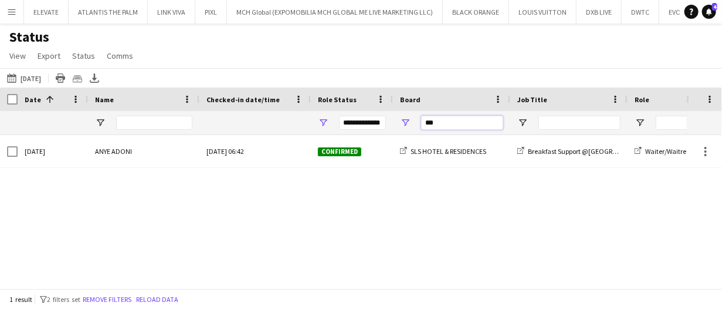
drag, startPoint x: 439, startPoint y: 124, endPoint x: 361, endPoint y: 122, distance: 78.6
click at [553, 248] on div "Tue, 2 Sep 2025 ANYE ADONI Tue, 2 Sep 2025 06:42 Confirmed SLS HOTEL & RESIDENC…" at bounding box center [343, 207] width 687 height 144
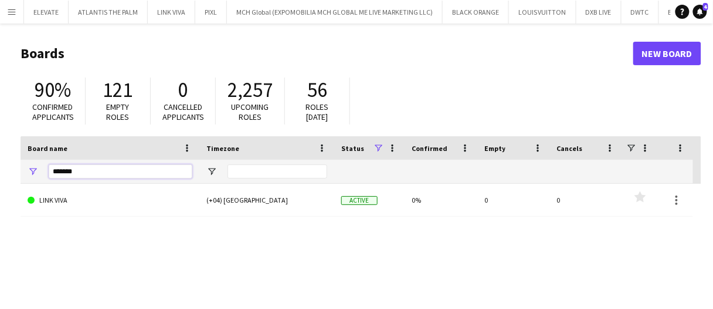
drag, startPoint x: 85, startPoint y: 172, endPoint x: 0, endPoint y: 174, distance: 85.1
click at [0, 174] on main "Boards New Board 90% Confirmed applicants 121 Empty roles 0 Cancelled applicant…" at bounding box center [356, 235] width 713 height 424
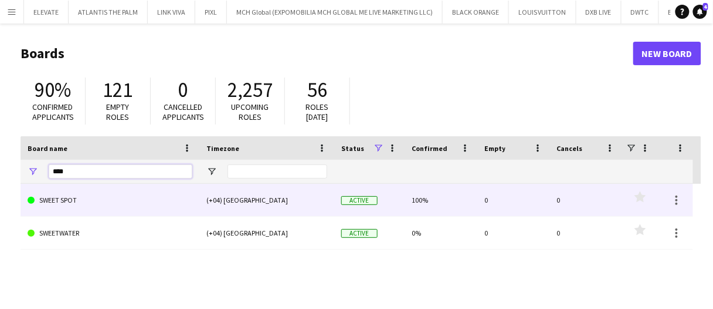
type input "****"
click at [100, 202] on link "SWEET SPOT" at bounding box center [110, 200] width 165 height 33
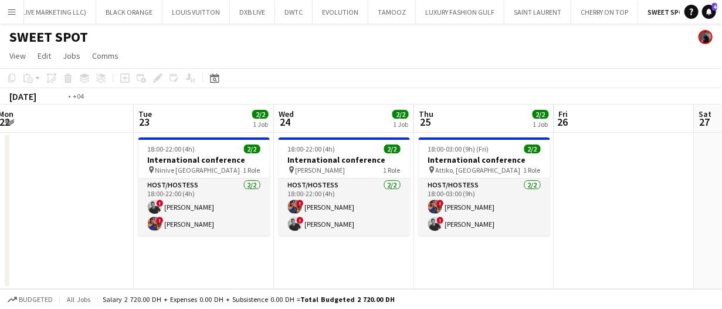
scroll to position [0, 459]
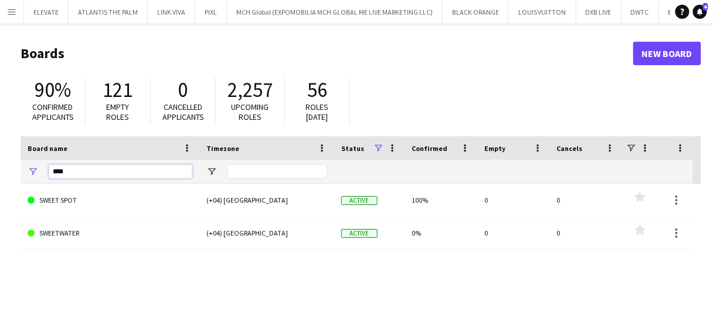
drag, startPoint x: 72, startPoint y: 173, endPoint x: 23, endPoint y: 152, distance: 53.1
click at [31, 165] on div "****" at bounding box center [110, 171] width 179 height 23
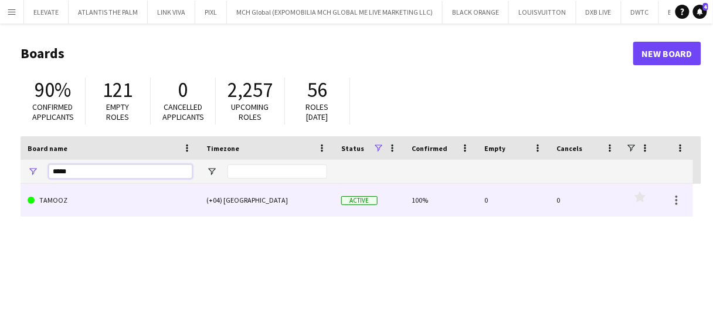
type input "*****"
click at [56, 202] on link "TAMOOZ" at bounding box center [110, 200] width 165 height 33
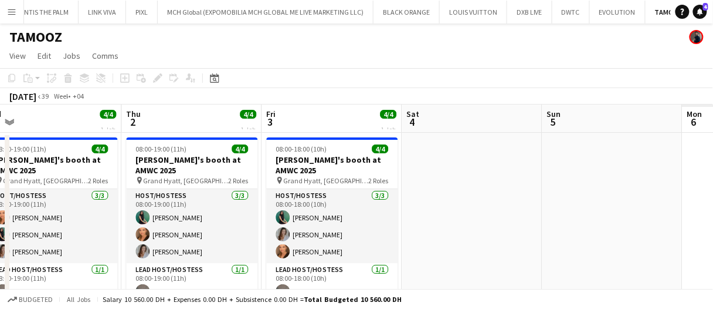
scroll to position [0, 369]
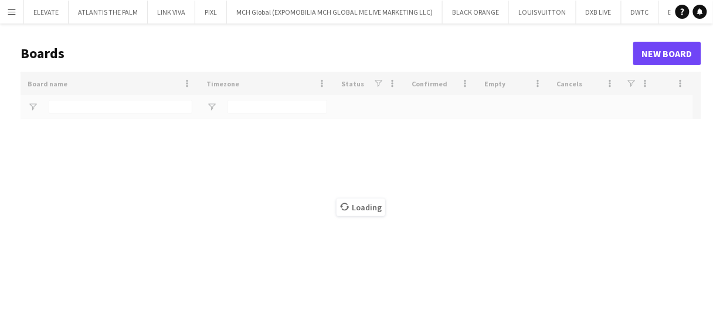
type input "*****"
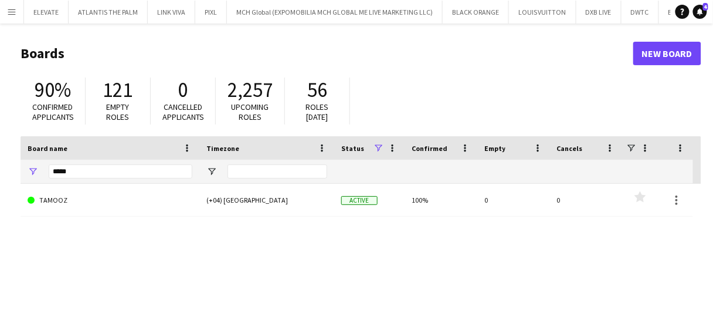
click at [8, 5] on button "Menu" at bounding box center [11, 11] width 23 height 23
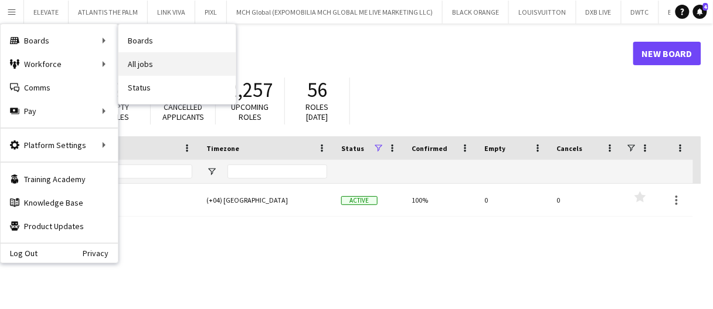
click at [146, 62] on link "All jobs" at bounding box center [177, 63] width 117 height 23
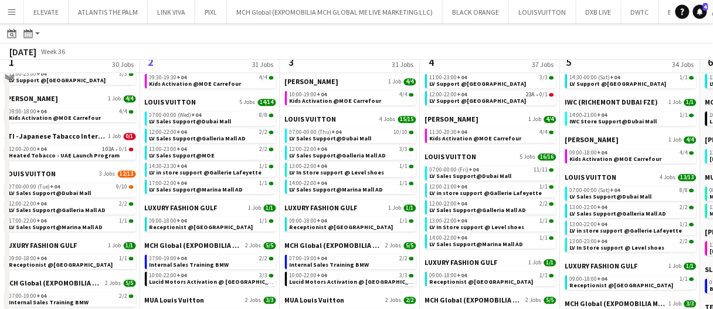
scroll to position [528, 0]
